Goal: Task Accomplishment & Management: Complete application form

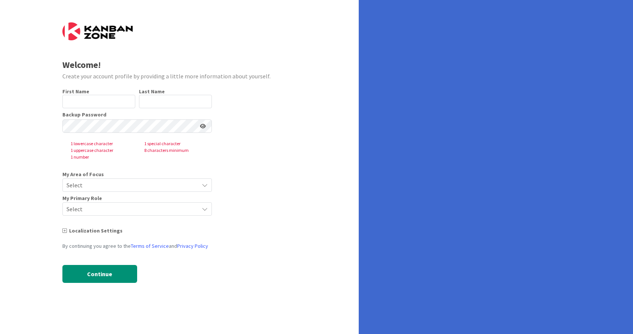
type input "[PERSON_NAME]"
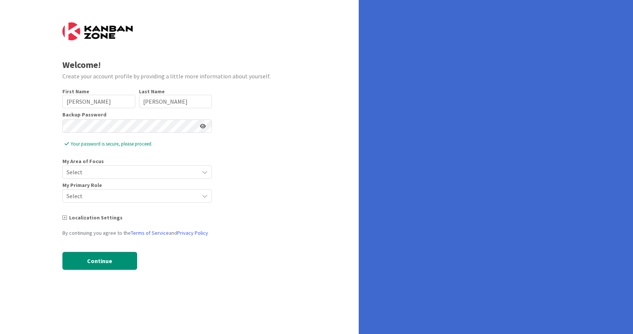
click at [86, 174] on span "Select" at bounding box center [131, 172] width 129 height 10
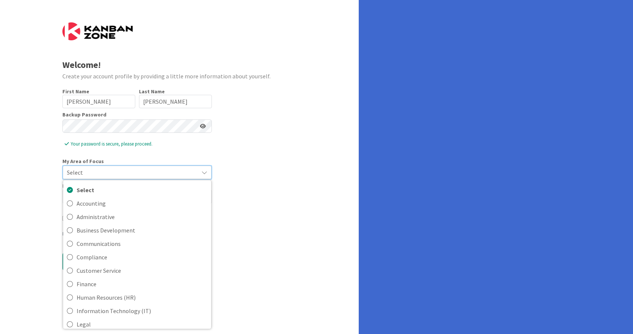
click at [312, 252] on div "Welcome! Create your account profile by providing a little more information abo…" at bounding box center [179, 167] width 359 height 334
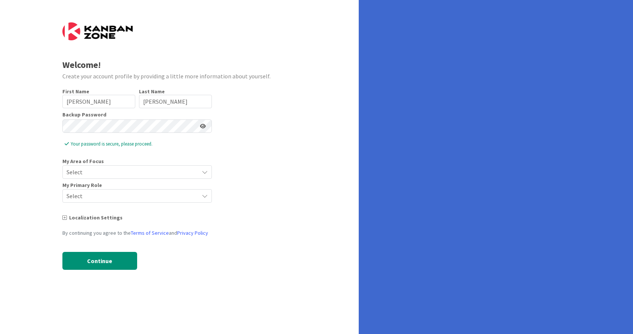
click at [192, 196] on span "Select" at bounding box center [131, 196] width 129 height 10
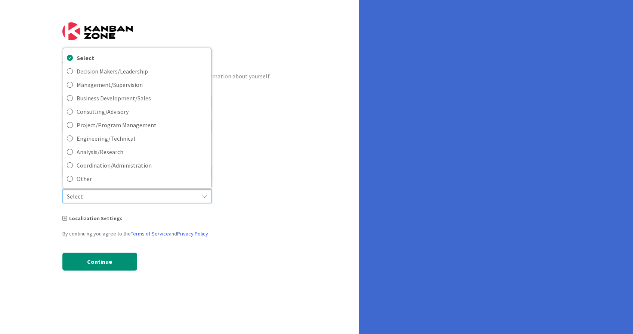
click at [192, 196] on span "Select" at bounding box center [131, 196] width 128 height 10
